Goal: Task Accomplishment & Management: Use online tool/utility

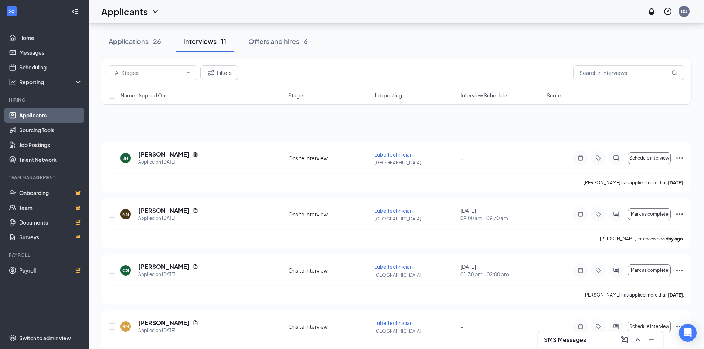
scroll to position [413, 0]
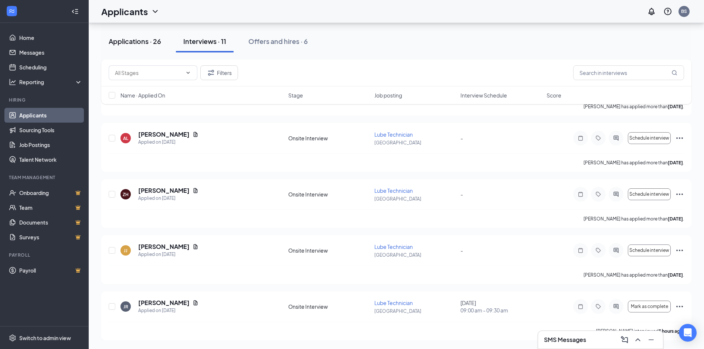
click at [148, 46] on button "Applications · 26" at bounding box center [134, 41] width 67 height 22
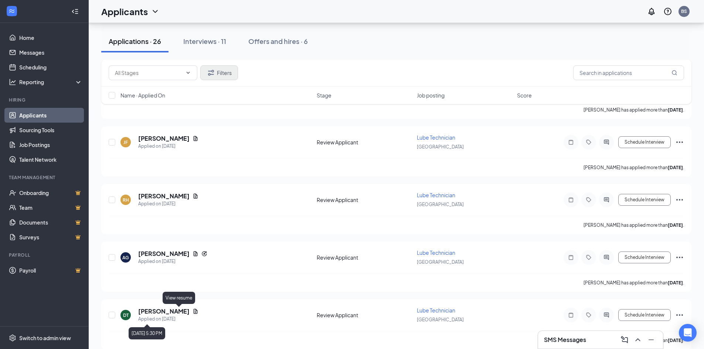
scroll to position [259, 0]
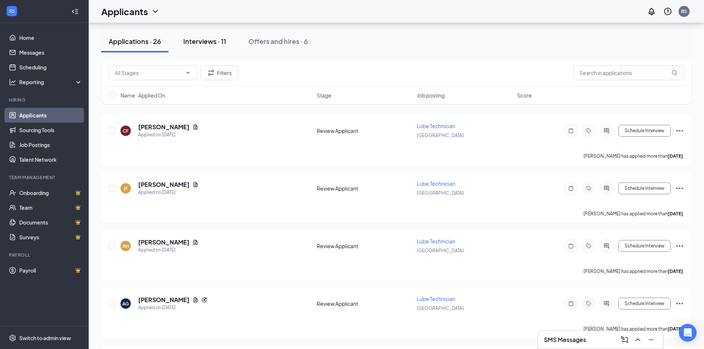
click at [212, 40] on div "Interviews · 11" at bounding box center [204, 41] width 43 height 9
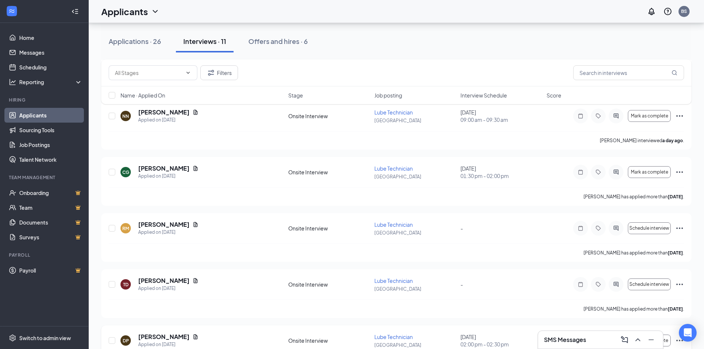
scroll to position [148, 0]
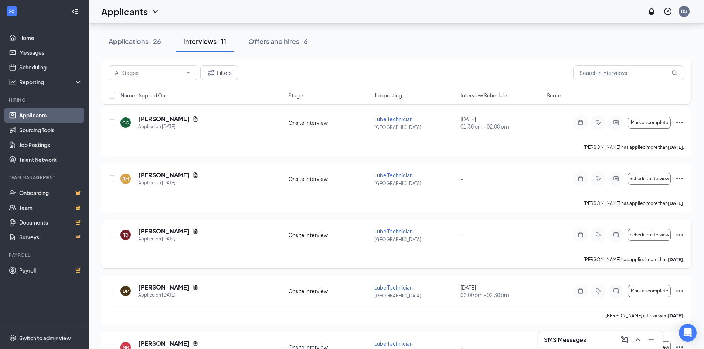
click at [678, 233] on icon "Ellipses" at bounding box center [679, 234] width 9 height 9
click at [681, 232] on icon "Ellipses" at bounding box center [679, 234] width 9 height 9
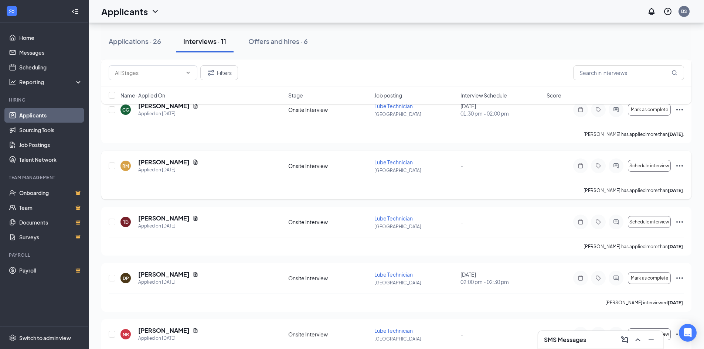
scroll to position [111, 0]
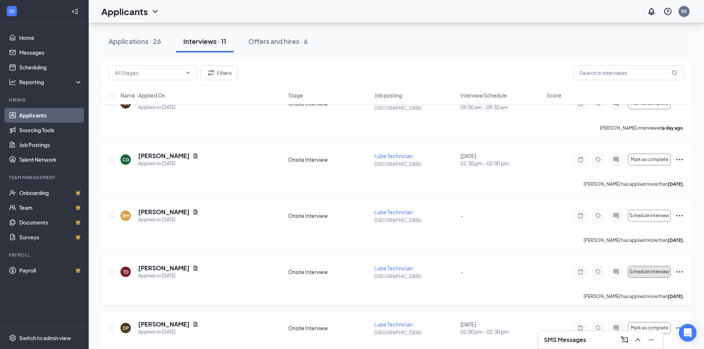
click at [659, 272] on span "Schedule interview" at bounding box center [649, 271] width 40 height 5
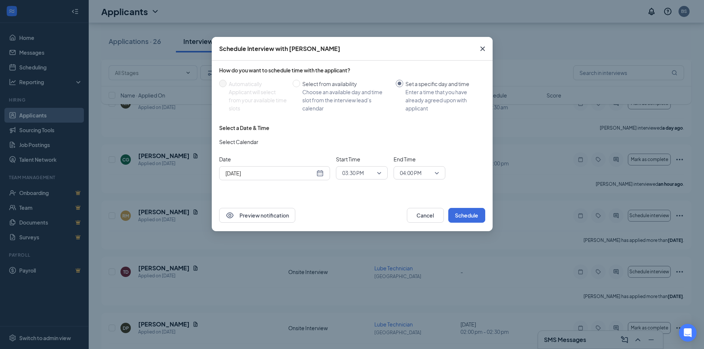
click at [484, 49] on icon "Cross" at bounding box center [482, 48] width 9 height 9
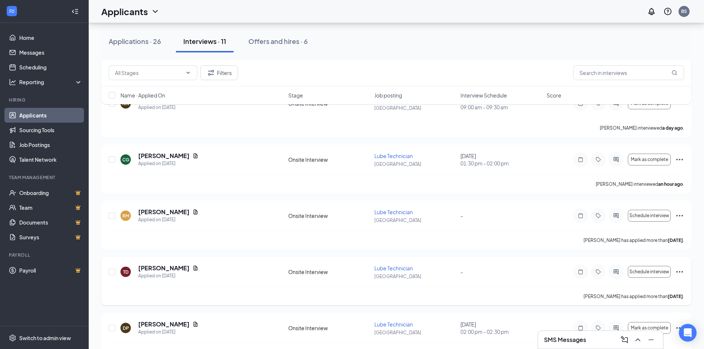
click at [538, 276] on div "TD [PERSON_NAME] Applied on [DATE] Onsite Interview Lube Technician [GEOGRAPHIC…" at bounding box center [396, 275] width 575 height 23
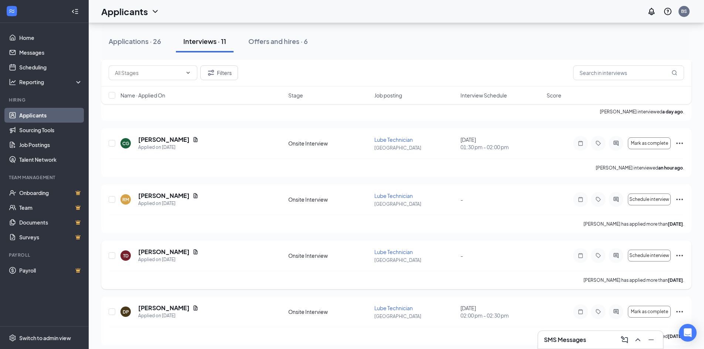
scroll to position [117, 0]
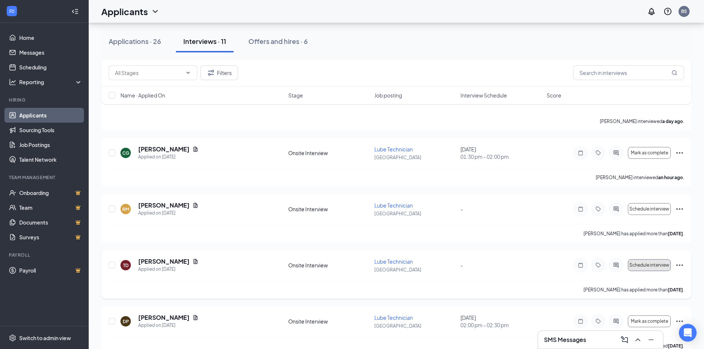
click at [654, 269] on button "Schedule interview" at bounding box center [649, 265] width 43 height 12
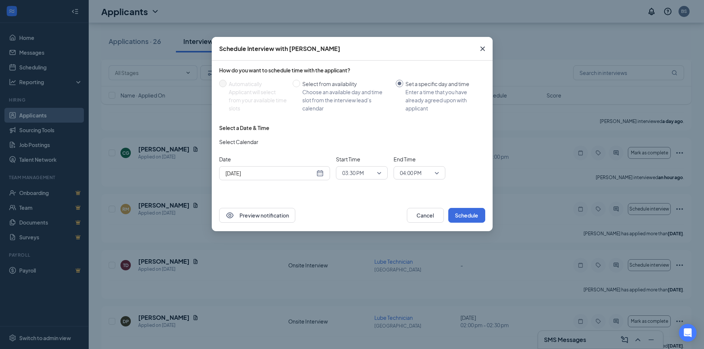
click at [482, 52] on icon "Cross" at bounding box center [482, 48] width 9 height 9
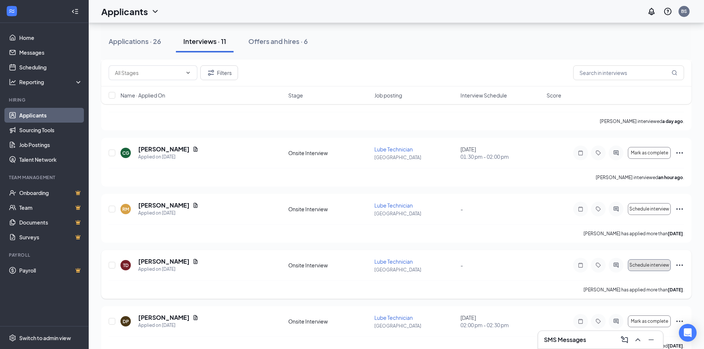
click at [655, 267] on span "Schedule interview" at bounding box center [649, 265] width 40 height 5
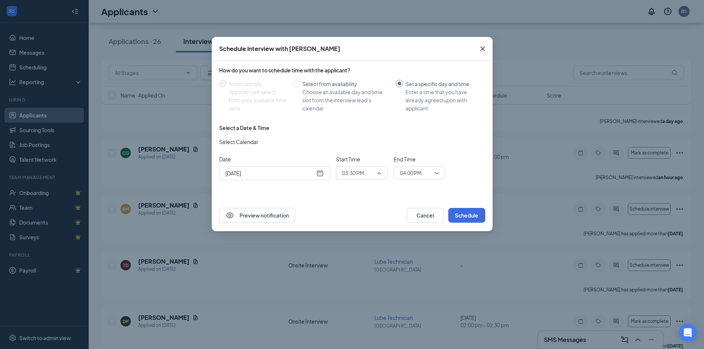
scroll to position [977, 0]
click at [378, 174] on span "03:30 PM" at bounding box center [361, 172] width 39 height 11
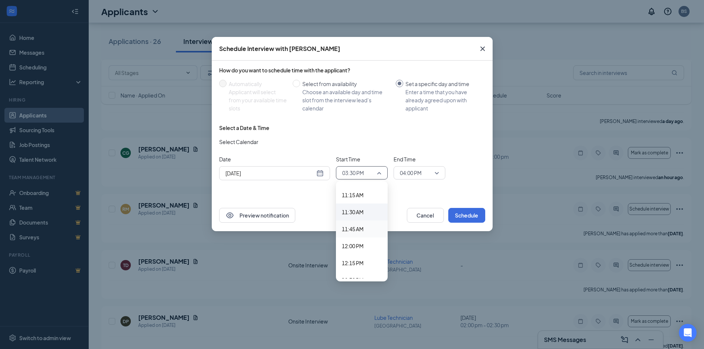
scroll to position [755, 0]
click at [356, 253] on span "12:00 PM" at bounding box center [353, 253] width 22 height 8
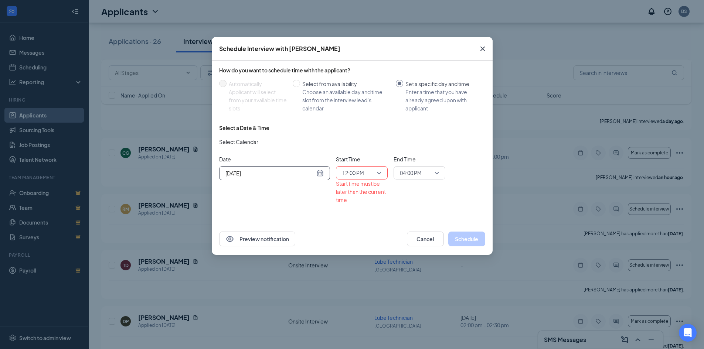
click at [320, 175] on div "[DATE]" at bounding box center [274, 173] width 98 height 8
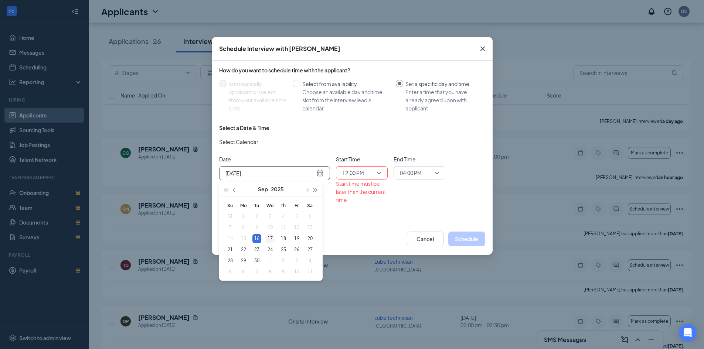
type input "[DATE]"
click at [268, 236] on div "17" at bounding box center [270, 238] width 9 height 9
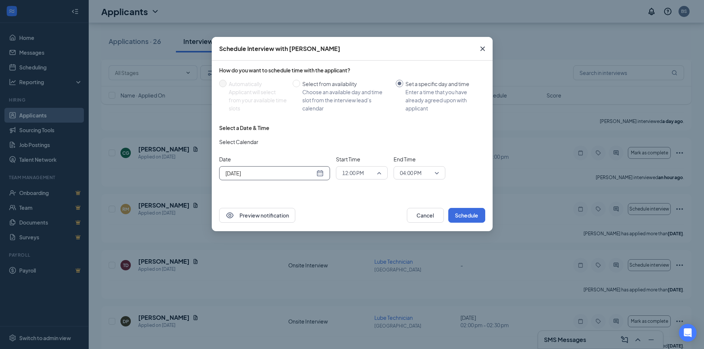
click at [375, 172] on span "12:00 PM" at bounding box center [361, 172] width 39 height 11
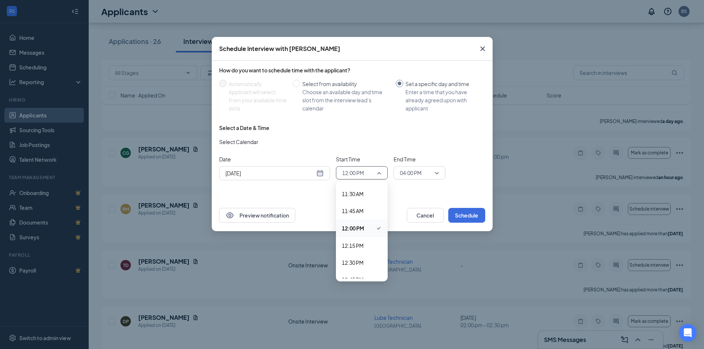
scroll to position [792, 0]
click at [354, 250] on span "12:30 PM" at bounding box center [353, 251] width 22 height 8
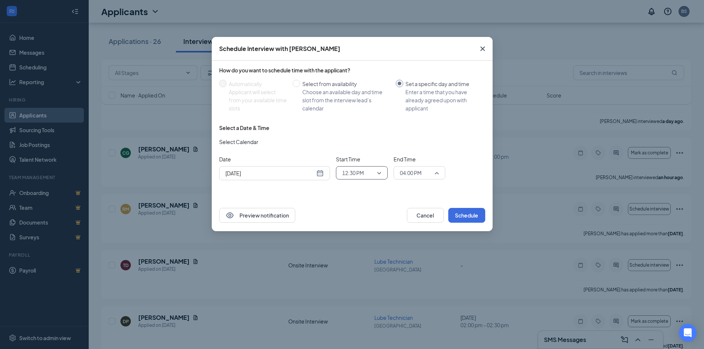
scroll to position [1011, 0]
click at [405, 174] on span "04:00 PM" at bounding box center [411, 172] width 22 height 11
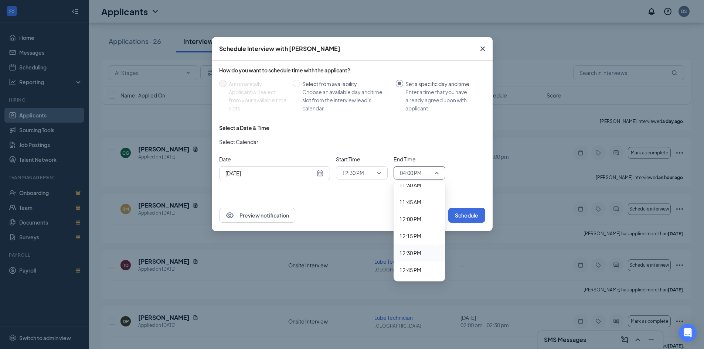
scroll to position [826, 0]
click at [417, 250] on span "01:00 PM" at bounding box center [410, 250] width 22 height 8
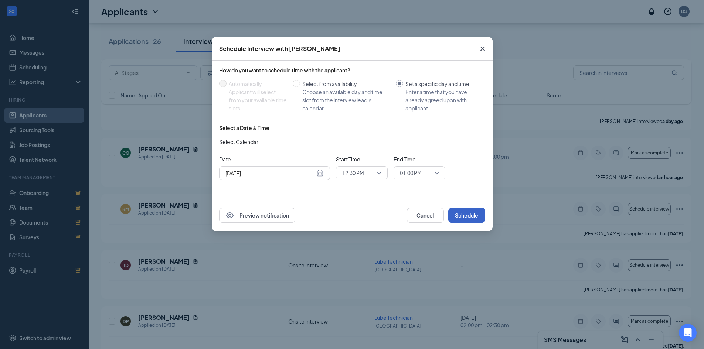
click at [472, 212] on button "Schedule" at bounding box center [466, 215] width 37 height 15
